Goal: Information Seeking & Learning: Check status

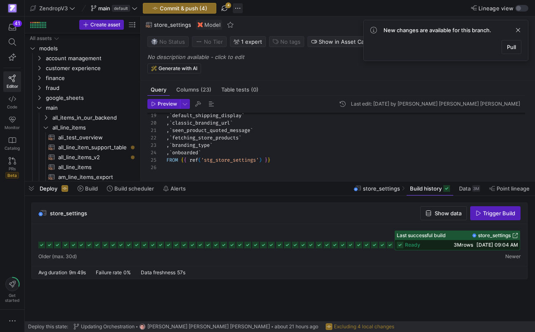
scroll to position [74, 0]
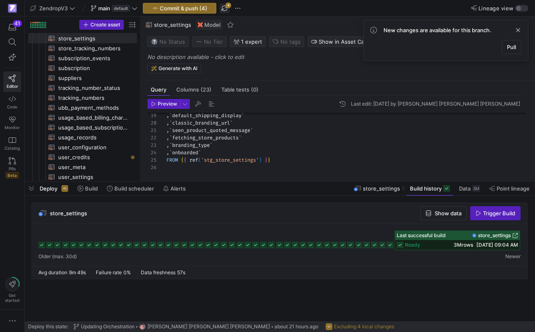
click at [227, 6] on span "button" at bounding box center [225, 8] width 10 height 10
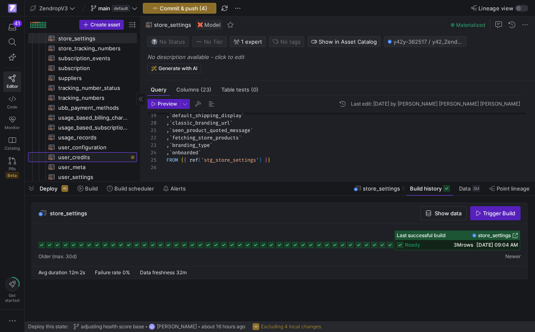
click at [120, 155] on span "user_credits​​​​​​​​​​" at bounding box center [92, 157] width 69 height 9
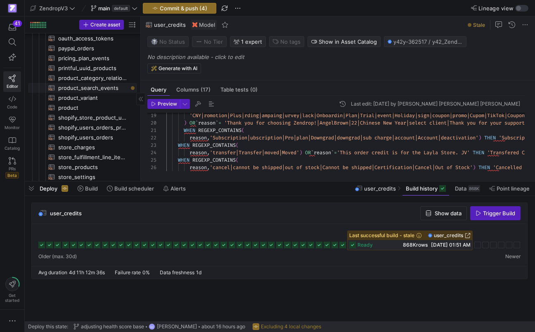
click at [98, 88] on span "product_search_events​​​​​​​​​​" at bounding box center [92, 87] width 69 height 9
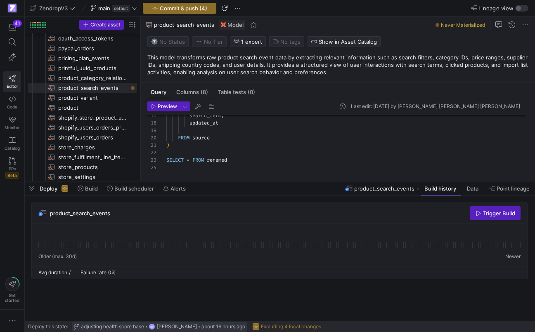
click at [117, 327] on span "adjusting health score base" at bounding box center [112, 327] width 63 height 6
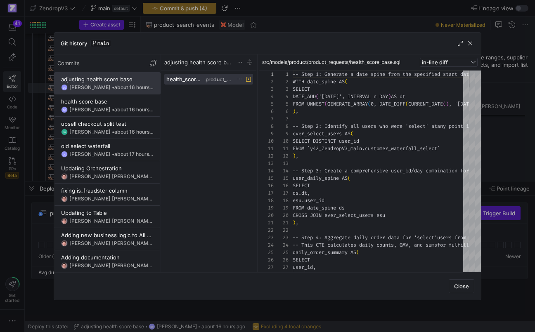
scroll to position [74, 0]
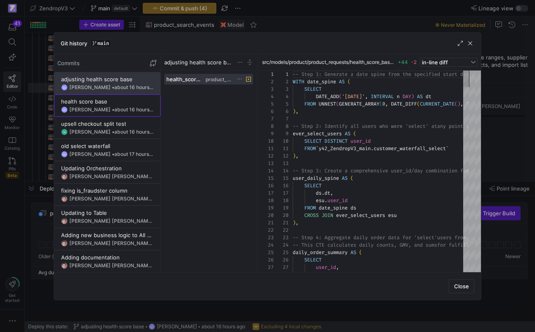
click at [116, 107] on div "GC [PERSON_NAME] • about 16 hours ago" at bounding box center [107, 110] width 93 height 7
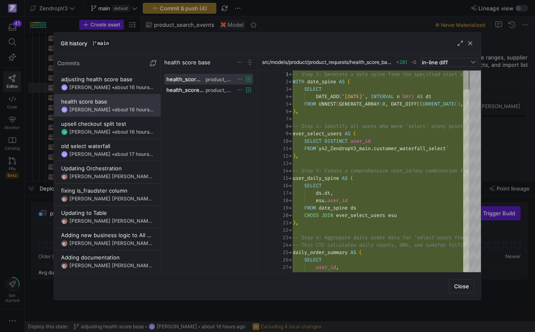
click at [139, 309] on div at bounding box center [267, 166] width 535 height 332
